Goal: Check status

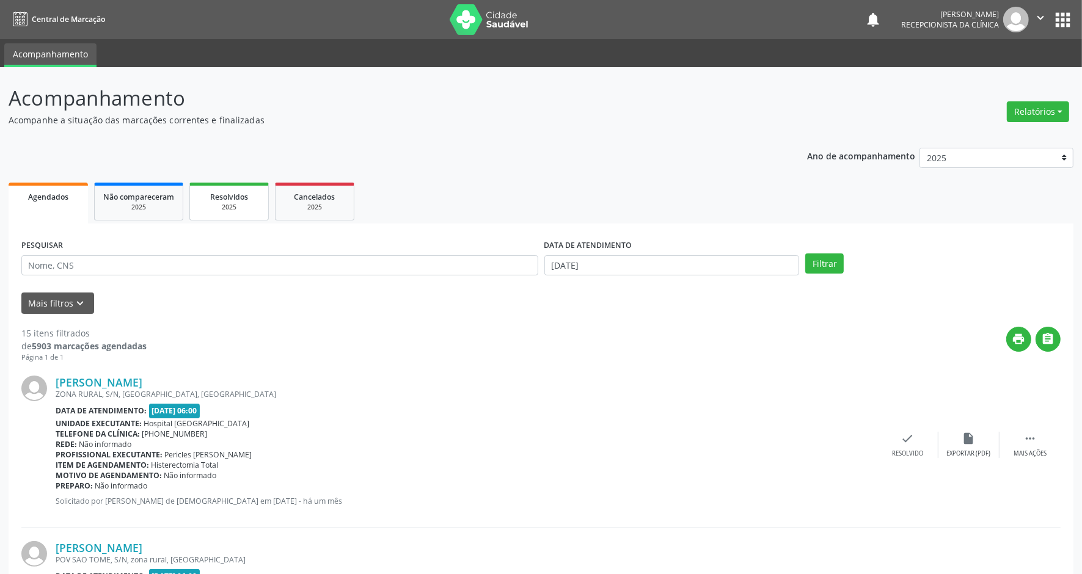
click at [214, 194] on span "Resolvidos" at bounding box center [229, 197] width 38 height 10
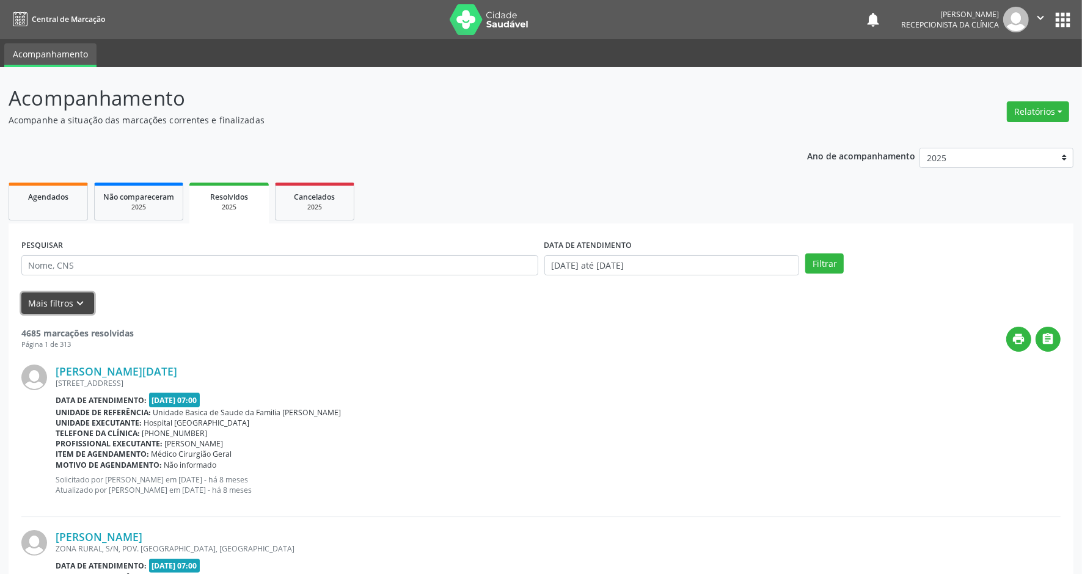
click at [60, 300] on button "Mais filtros keyboard_arrow_down" at bounding box center [57, 303] width 73 height 21
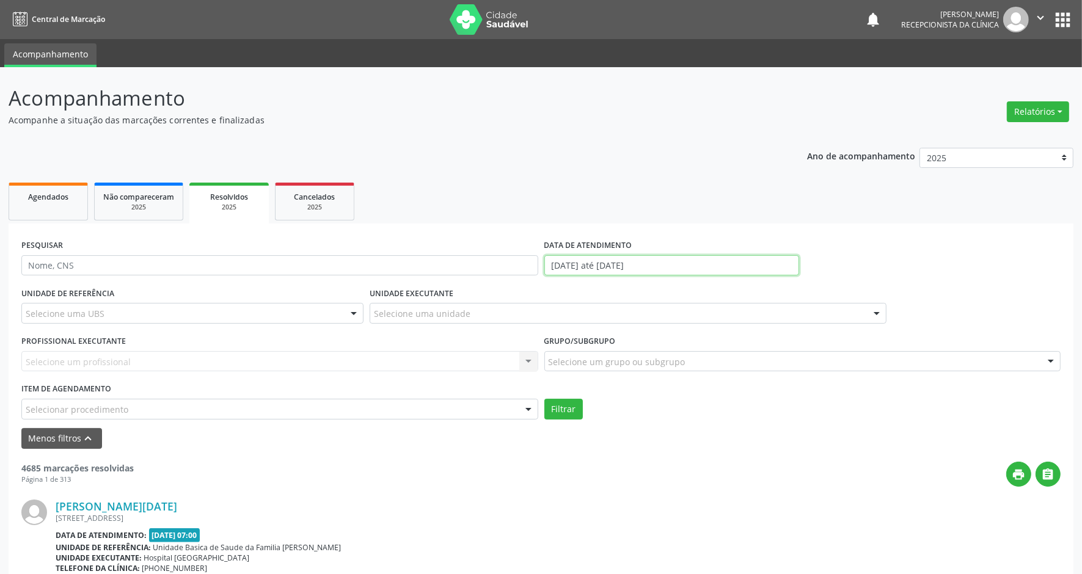
click at [608, 263] on input "[DATE] até [DATE]" at bounding box center [671, 265] width 255 height 21
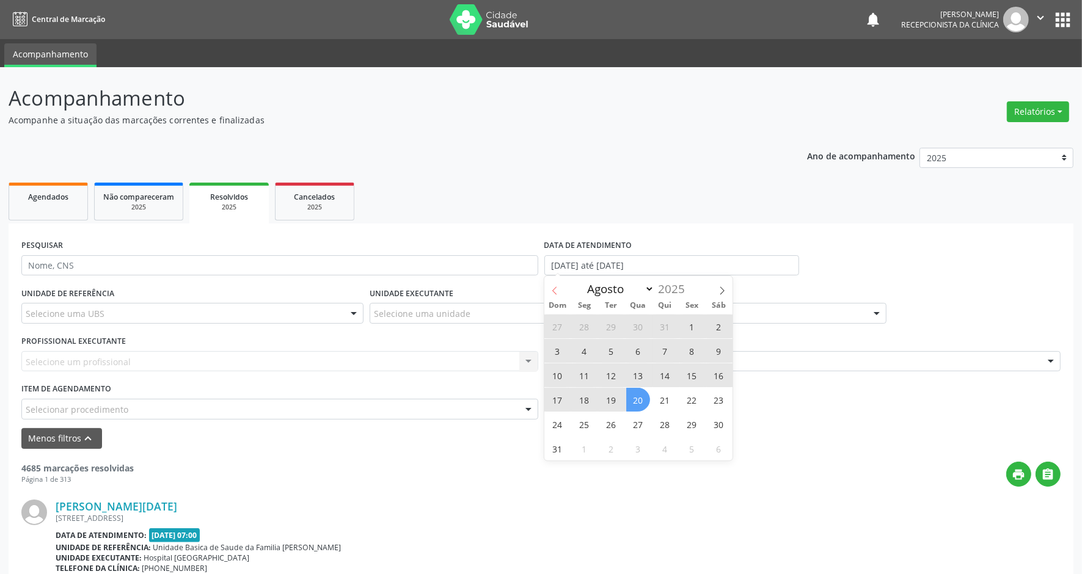
click at [556, 291] on icon at bounding box center [554, 290] width 9 height 9
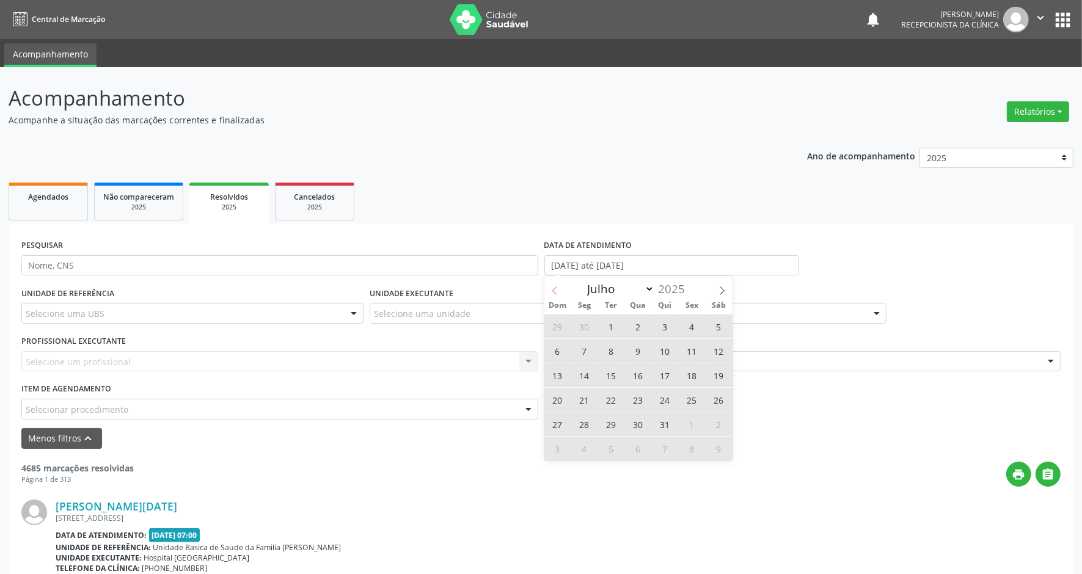
click at [556, 291] on icon at bounding box center [554, 290] width 9 height 9
select select "4"
drag, startPoint x: 556, startPoint y: 291, endPoint x: 663, endPoint y: 327, distance: 113.0
click at [663, 327] on span "1" at bounding box center [665, 327] width 24 height 24
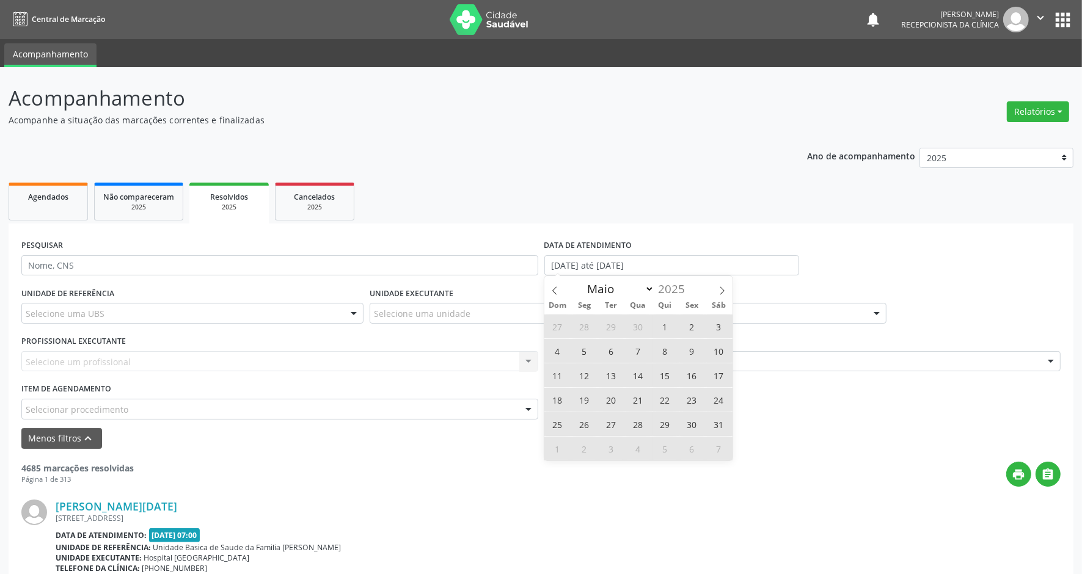
type input "[DATE]"
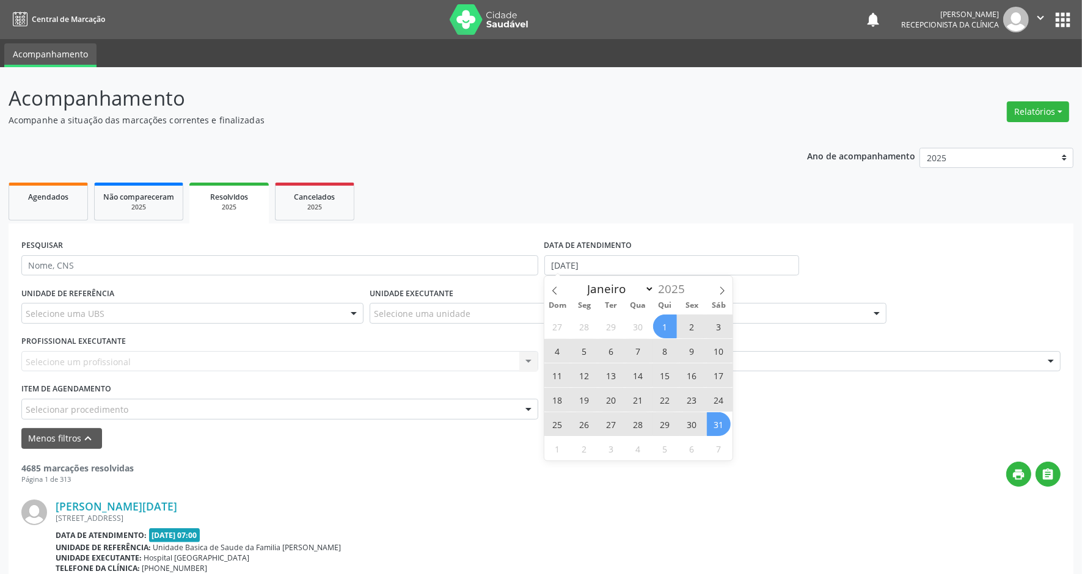
click at [713, 422] on span "31" at bounding box center [719, 424] width 24 height 24
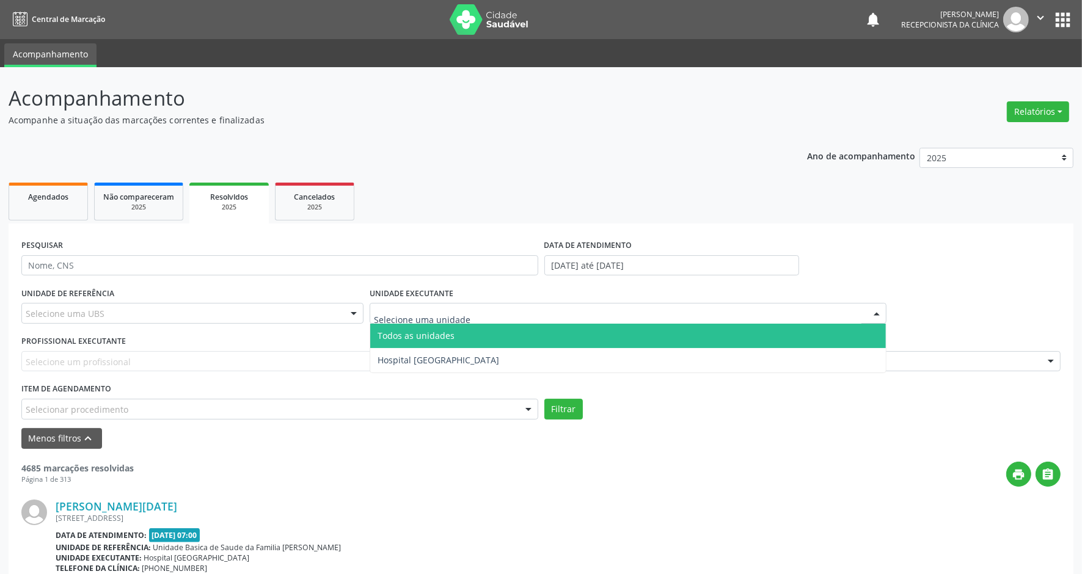
click at [478, 315] on div at bounding box center [628, 313] width 517 height 21
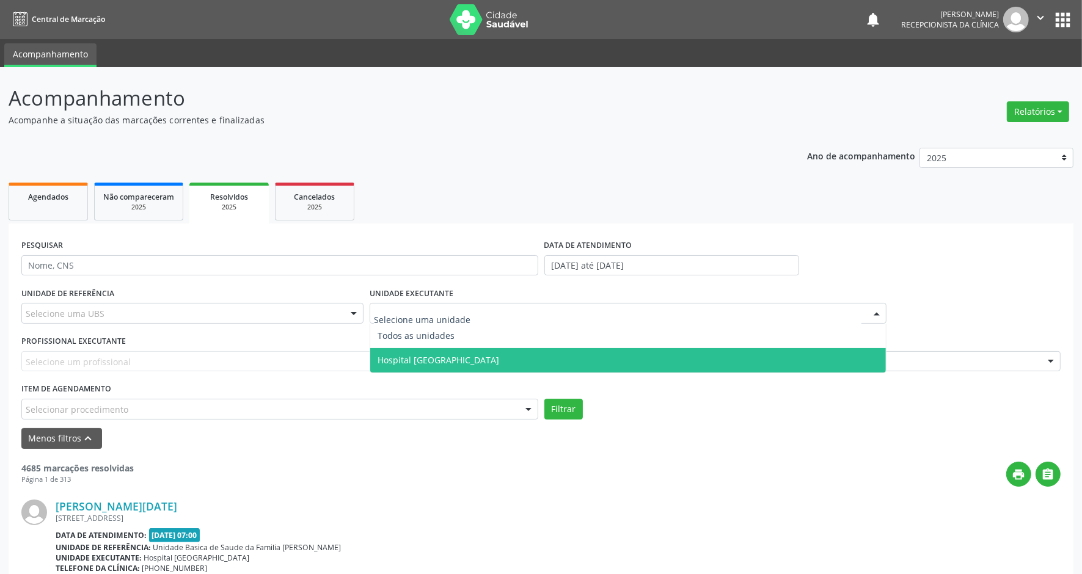
click at [441, 355] on span "Hospital [GEOGRAPHIC_DATA]" at bounding box center [438, 360] width 122 height 12
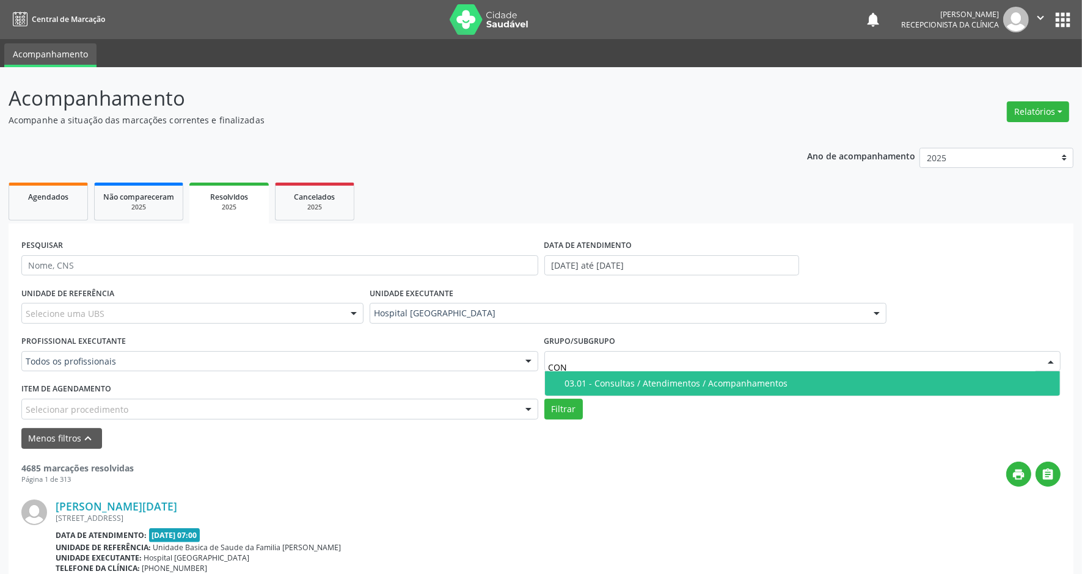
type input "CONS"
click at [562, 382] on span "03.01 - Consultas / Atendimentos / Acompanhamentos" at bounding box center [803, 383] width 516 height 24
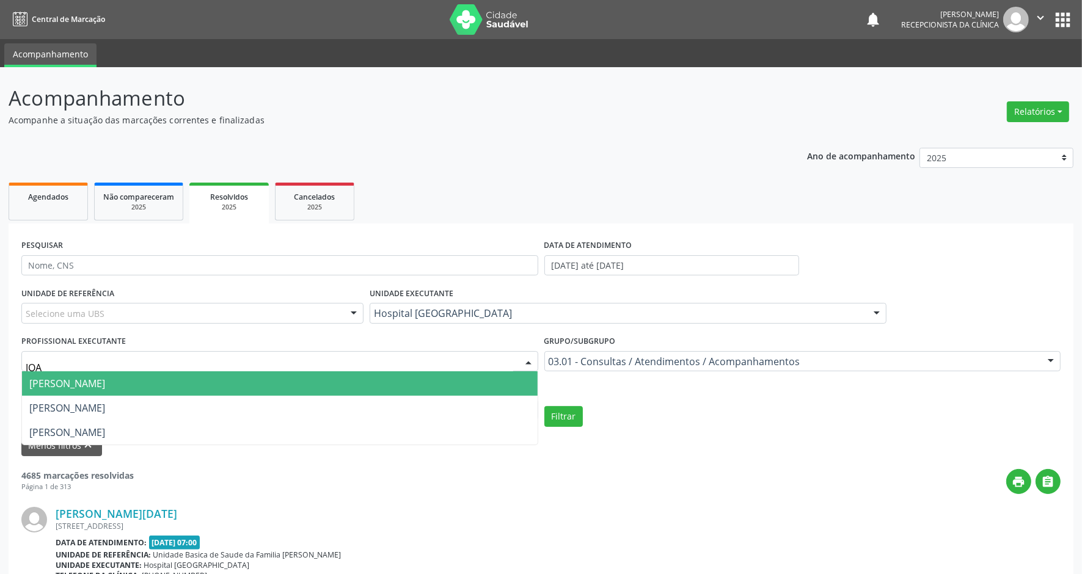
type input "JOAO"
click at [105, 382] on span "[PERSON_NAME]" at bounding box center [67, 383] width 76 height 13
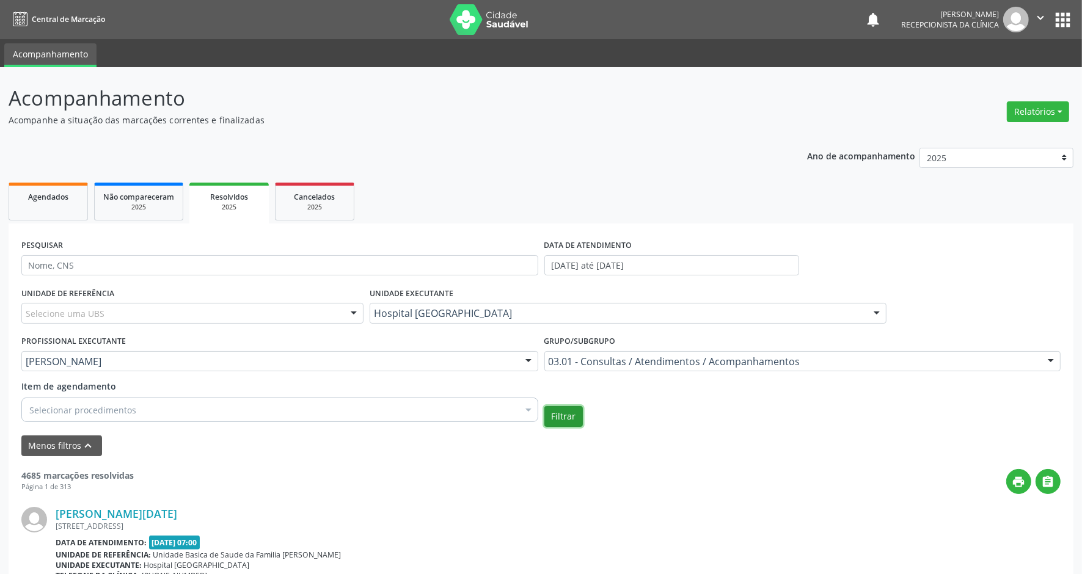
click at [562, 410] on button "Filtrar" at bounding box center [563, 416] width 38 height 21
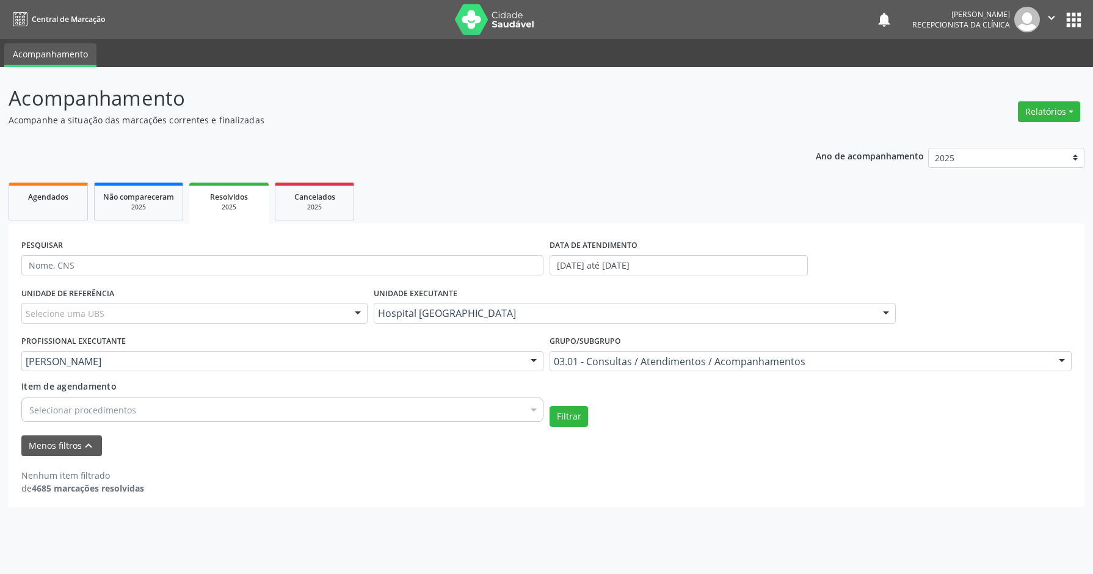
click at [222, 193] on span "Resolvidos" at bounding box center [229, 197] width 38 height 10
click at [299, 467] on div "Nenhum item filtrado de 4685 marcações resolvidas" at bounding box center [546, 475] width 1051 height 38
